Goal: Task Accomplishment & Management: Manage account settings

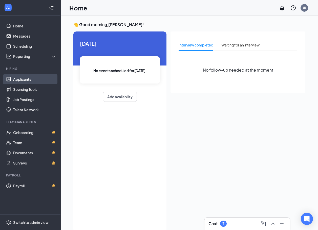
click at [16, 78] on link "Applicants" at bounding box center [34, 79] width 43 height 10
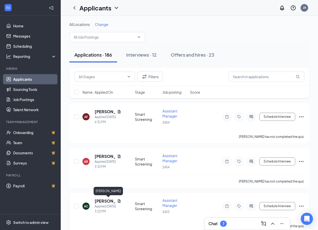
click at [102, 200] on h5 "[PERSON_NAME]" at bounding box center [105, 201] width 21 height 6
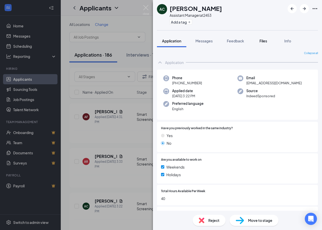
click at [264, 40] on span "Files" at bounding box center [264, 41] width 8 height 5
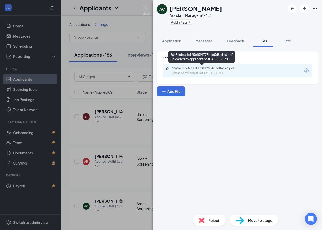
click at [212, 68] on div "66a5ecbfa4c195bf59f778b1d5d8e1e6.pdf" at bounding box center [207, 68] width 71 height 4
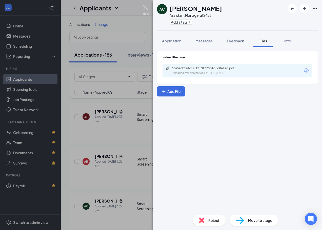
click at [147, 7] on img at bounding box center [146, 10] width 6 height 10
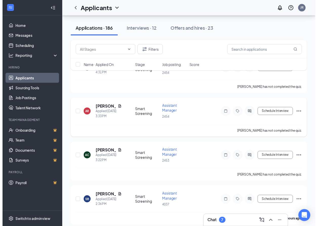
scroll to position [51, 0]
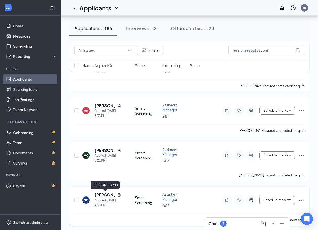
click at [103, 192] on h5 "[PERSON_NAME]" at bounding box center [105, 195] width 21 height 6
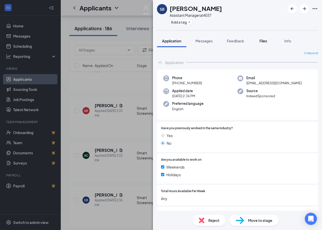
click at [266, 42] on span "Files" at bounding box center [264, 41] width 8 height 5
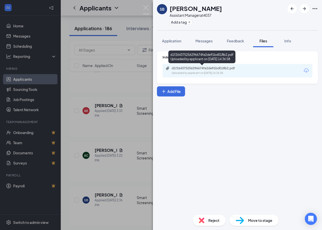
click at [194, 68] on div "d1f264375256296674fe2de91bd018b2.pdf" at bounding box center [207, 68] width 71 height 4
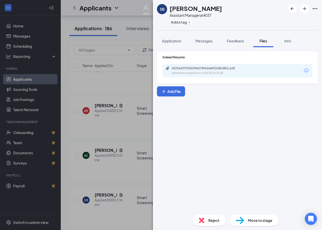
click at [147, 9] on img at bounding box center [146, 10] width 6 height 10
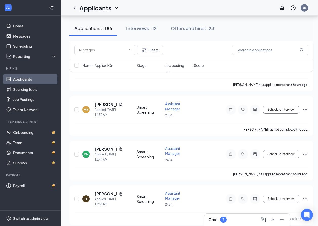
scroll to position [456, 0]
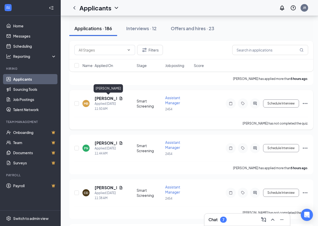
click at [100, 96] on h5 "[PERSON_NAME]" at bounding box center [106, 99] width 22 height 6
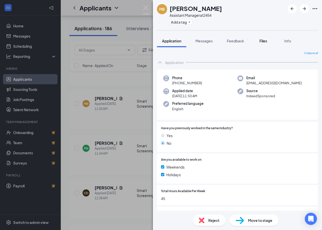
click at [264, 42] on span "Files" at bounding box center [264, 41] width 8 height 5
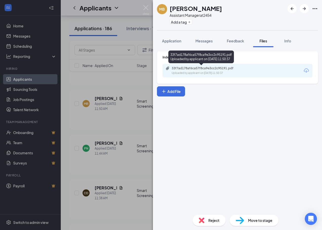
click at [206, 72] on div "Uploaded by applicant on [DATE] 11:50:37" at bounding box center [210, 73] width 76 height 4
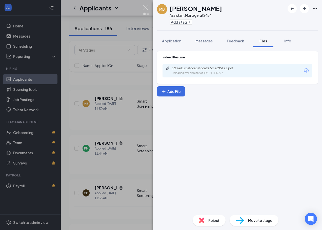
click at [146, 8] on img at bounding box center [146, 10] width 6 height 10
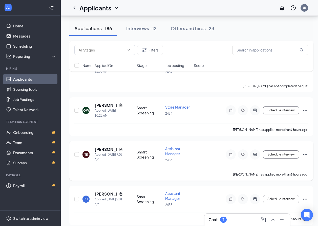
scroll to position [583, 0]
click at [105, 192] on h5 "[PERSON_NAME]" at bounding box center [106, 194] width 22 height 6
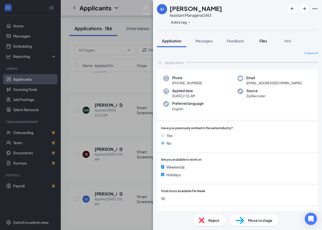
click at [255, 45] on button "Files" at bounding box center [263, 40] width 20 height 13
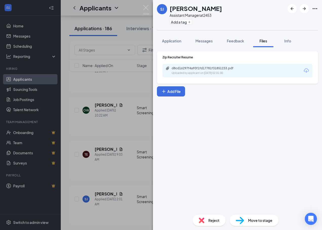
click at [217, 66] on div "d8cd16297f4a93f1fd17781f31851233.pdf Uploaded by applicant on [DATE] 02:01:00" at bounding box center [238, 70] width 150 height 13
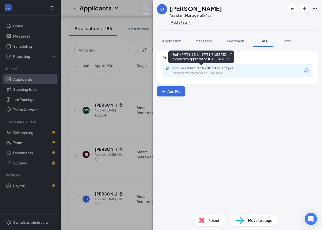
click at [208, 71] on div "d8cd16297f4a93f1fd17781f31851233.pdf Uploaded by applicant on [DATE] 02:01:00" at bounding box center [207, 70] width 82 height 9
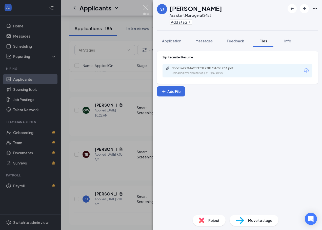
click at [146, 8] on img at bounding box center [146, 10] width 6 height 10
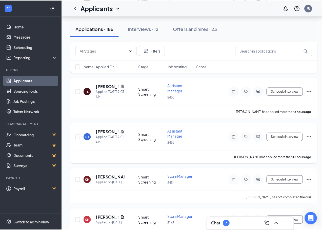
scroll to position [684, 0]
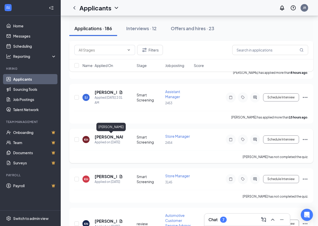
click at [104, 137] on h5 "[PERSON_NAME]" at bounding box center [109, 137] width 28 height 6
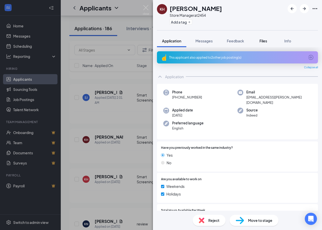
click at [262, 40] on span "Files" at bounding box center [264, 41] width 8 height 5
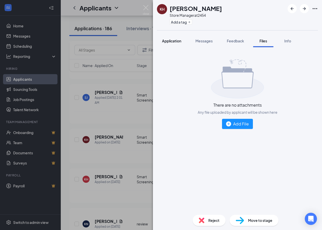
click at [163, 39] on span "Application" at bounding box center [171, 41] width 19 height 5
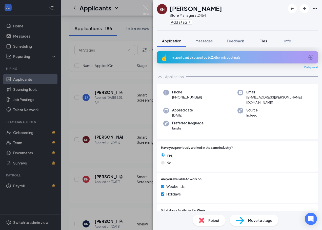
click at [261, 42] on span "Files" at bounding box center [264, 41] width 8 height 5
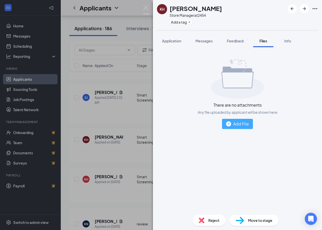
drag, startPoint x: 237, startPoint y: 129, endPoint x: 239, endPoint y: 126, distance: 4.0
drag, startPoint x: 239, startPoint y: 126, endPoint x: 190, endPoint y: 97, distance: 57.2
click at [190, 97] on div "There are no attachments Any file uploaded by applicant will be shown here Add …" at bounding box center [237, 94] width 161 height 86
click at [170, 42] on span "Application" at bounding box center [171, 41] width 19 height 5
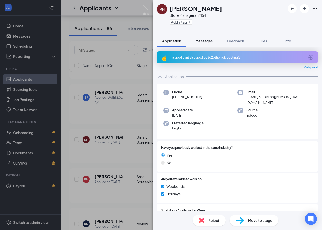
click at [203, 42] on span "Messages" at bounding box center [204, 41] width 17 height 5
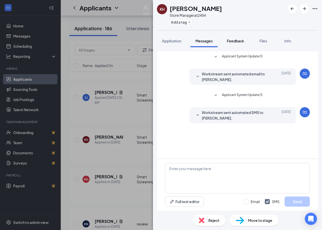
click at [239, 41] on span "Feedback" at bounding box center [235, 41] width 17 height 5
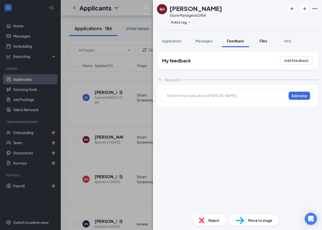
click at [267, 43] on span "Files" at bounding box center [264, 41] width 8 height 5
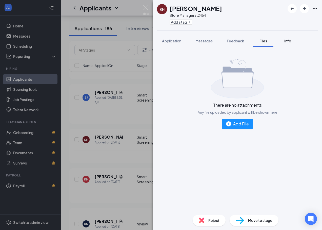
click at [298, 44] on button "Info" at bounding box center [288, 40] width 20 height 13
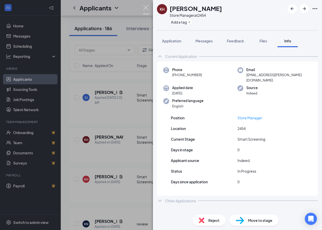
click at [144, 6] on img at bounding box center [146, 10] width 6 height 10
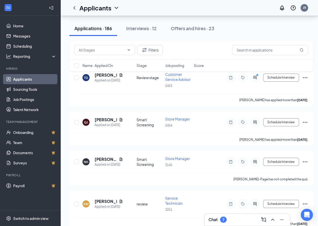
scroll to position [1197, 0]
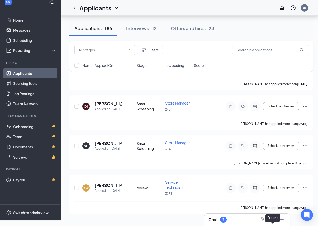
click at [272, 220] on icon "ChevronUp" at bounding box center [272, 219] width 3 height 2
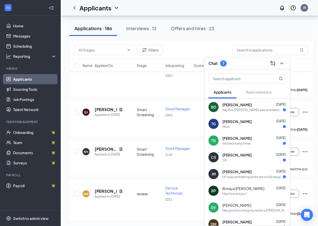
click at [240, 108] on div "hey this [PERSON_NAME] was wondering if y'all had a chance to look over my appl…" at bounding box center [253, 110] width 61 height 4
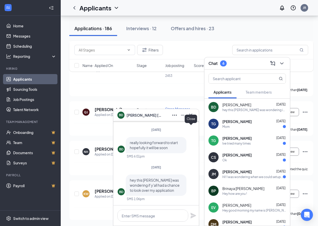
click at [192, 116] on icon "Cross" at bounding box center [191, 114] width 3 height 3
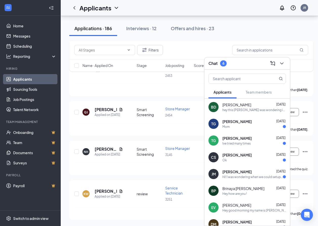
click at [244, 127] on div "Mom" at bounding box center [255, 126] width 64 height 4
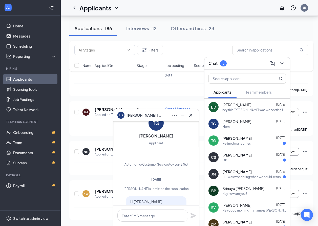
scroll to position [-149, 0]
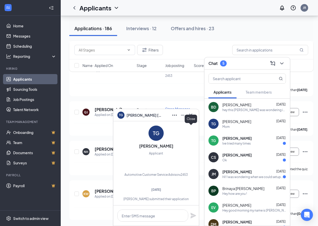
click at [191, 116] on icon "Cross" at bounding box center [191, 115] width 6 height 6
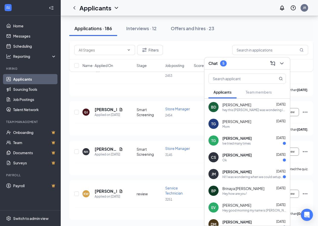
click at [240, 139] on span "[PERSON_NAME]" at bounding box center [237, 138] width 29 height 5
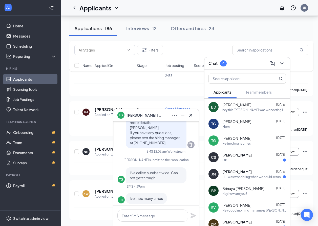
scroll to position [0, 0]
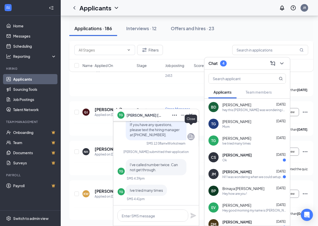
click at [189, 114] on icon "Cross" at bounding box center [191, 115] width 6 height 6
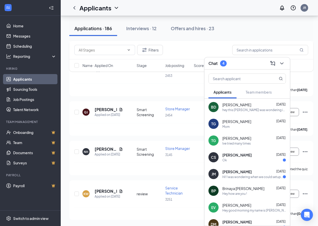
click at [232, 155] on span "[PERSON_NAME]" at bounding box center [237, 154] width 29 height 5
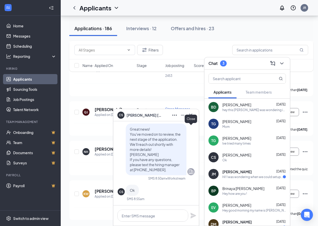
click at [189, 116] on icon "Cross" at bounding box center [191, 115] width 6 height 6
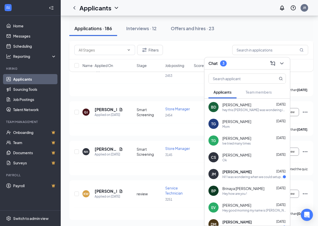
click at [234, 173] on span "[PERSON_NAME]" at bounding box center [237, 171] width 29 height 5
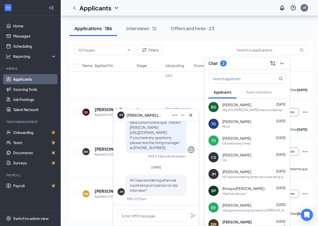
scroll to position [1172, 0]
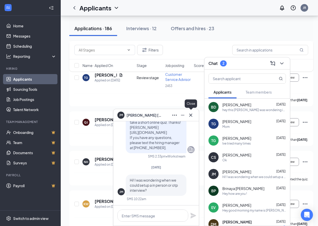
click at [192, 115] on icon "Cross" at bounding box center [191, 115] width 6 height 6
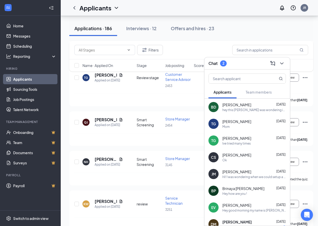
click at [244, 208] on div "[PERSON_NAME] [DATE] Hey good morning my name is [PERSON_NAME] I have been gett…" at bounding box center [255, 207] width 64 height 10
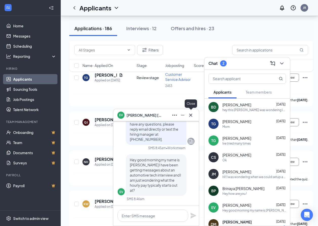
click at [194, 114] on button at bounding box center [191, 115] width 8 height 8
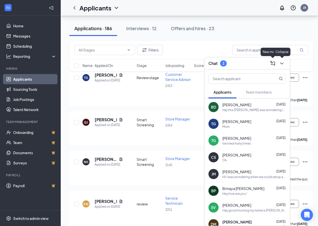
drag, startPoint x: 251, startPoint y: 118, endPoint x: 251, endPoint y: 126, distance: 7.9
drag, startPoint x: 251, startPoint y: 126, endPoint x: 224, endPoint y: 115, distance: 28.5
click at [224, 115] on div "BD [PERSON_NAME] [DATE] hey this [PERSON_NAME] was wondering if y'all had a cha…" at bounding box center [248, 107] width 86 height 17
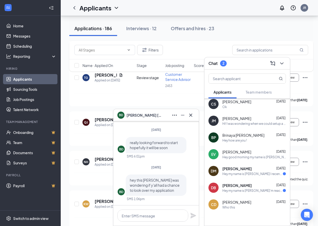
scroll to position [66, 0]
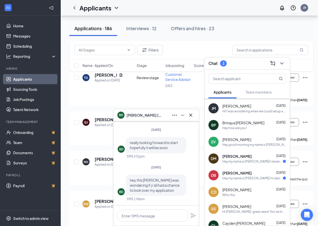
click at [259, 163] on div "Hey my name is [PERSON_NAME] I recently applied I'm more than ready to get star…" at bounding box center [253, 161] width 61 height 4
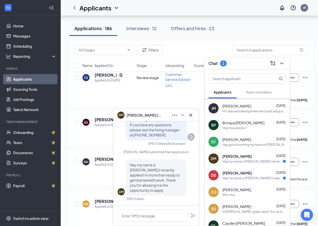
click at [252, 174] on div "[PERSON_NAME] [DATE]" at bounding box center [255, 172] width 64 height 5
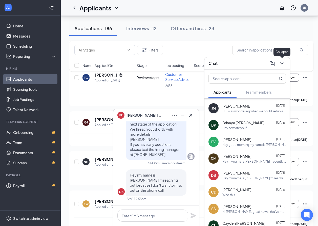
click at [286, 61] on button at bounding box center [282, 63] width 8 height 8
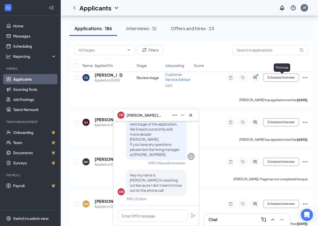
scroll to position [0, 0]
click at [251, 23] on div "Applications · 186 Interviews · 12 Offers and hires · 23" at bounding box center [191, 28] width 244 height 15
